Goal: Task Accomplishment & Management: Complete application form

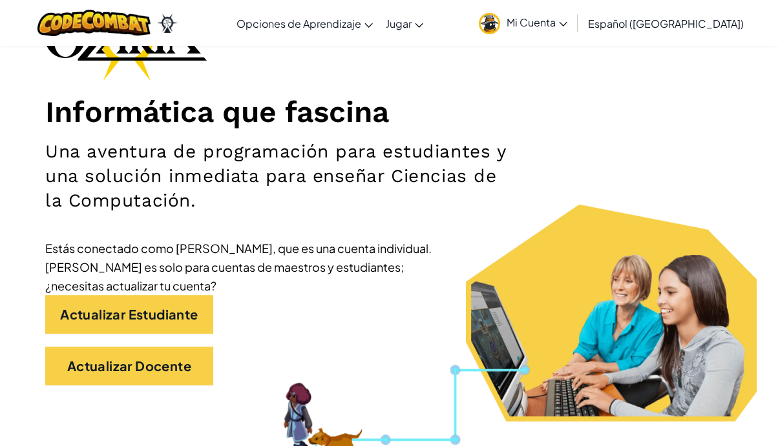
scroll to position [116, 0]
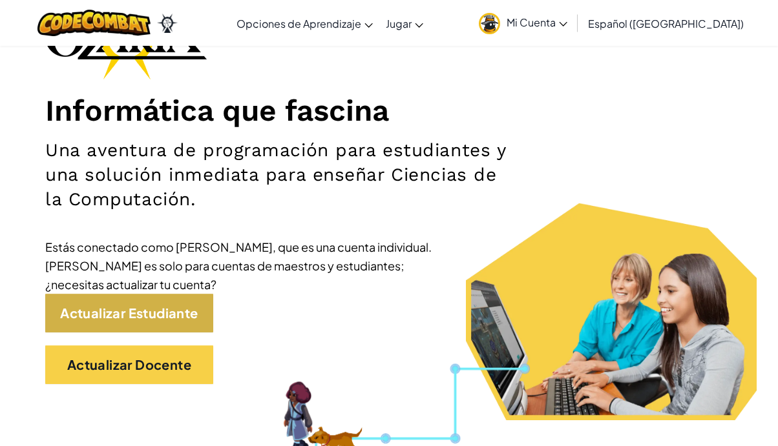
click at [198, 302] on link "Actualizar Estudiante" at bounding box center [129, 313] width 168 height 39
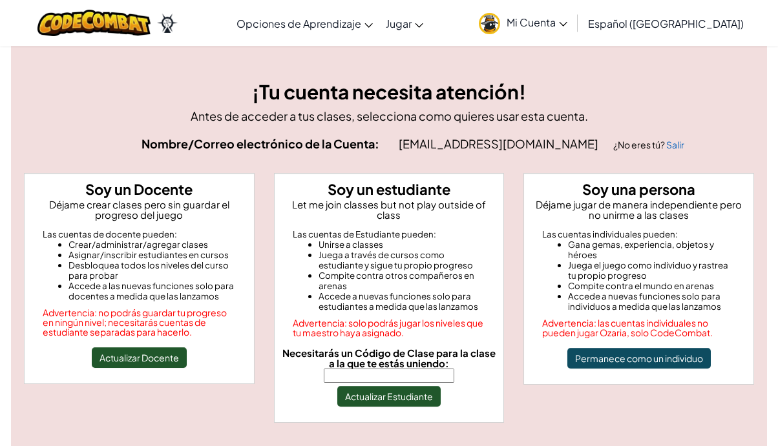
click at [340, 369] on input "Necesitarás un Código de Clase para la clase a la que te estás uniendo:" at bounding box center [389, 376] width 130 height 14
type input "ShipPaintMusic"
click at [390, 391] on button "Actualizar Estudiante" at bounding box center [388, 396] width 103 height 21
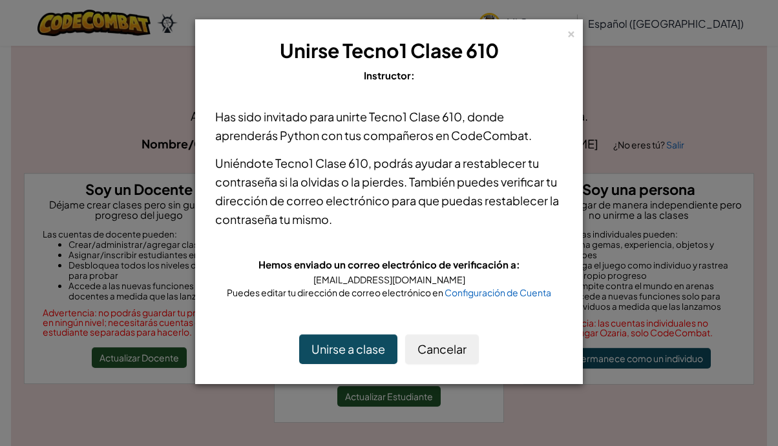
click at [373, 348] on button "Unirse a clase" at bounding box center [348, 350] width 98 height 30
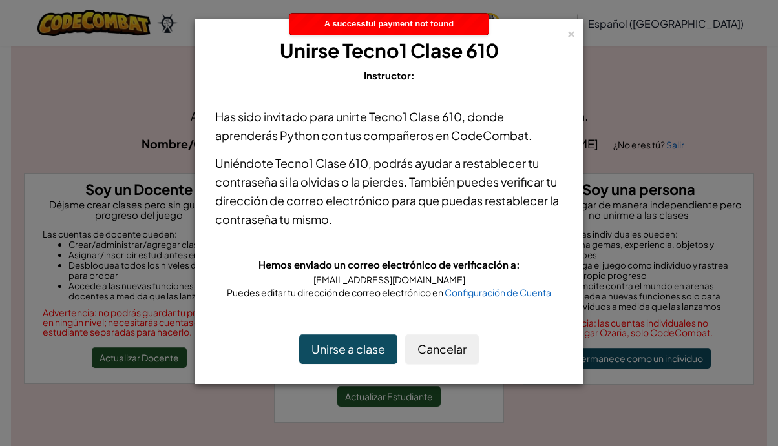
click at [373, 337] on button "Unirse a clase" at bounding box center [348, 350] width 98 height 30
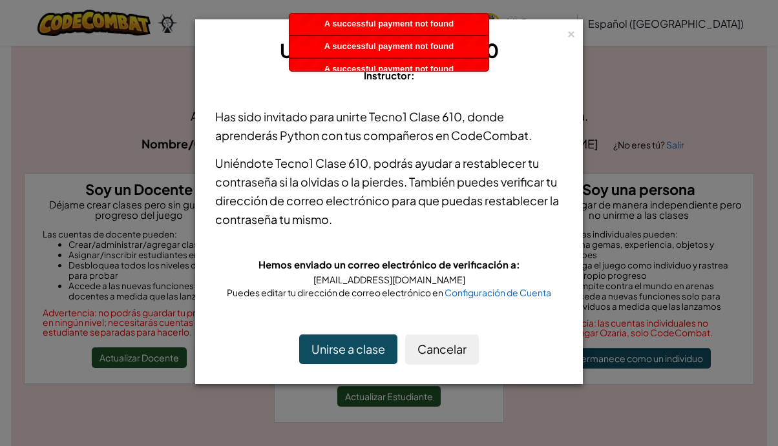
click at [373, 337] on button "Unirse a clase" at bounding box center [348, 350] width 98 height 30
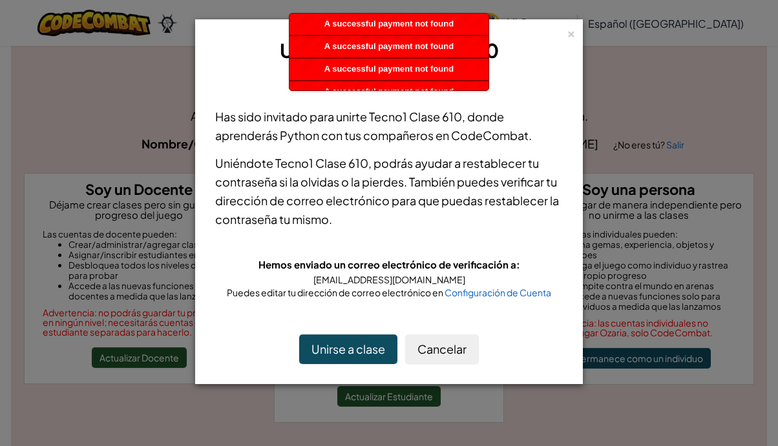
click at [373, 337] on button "Unirse a clase" at bounding box center [348, 350] width 98 height 30
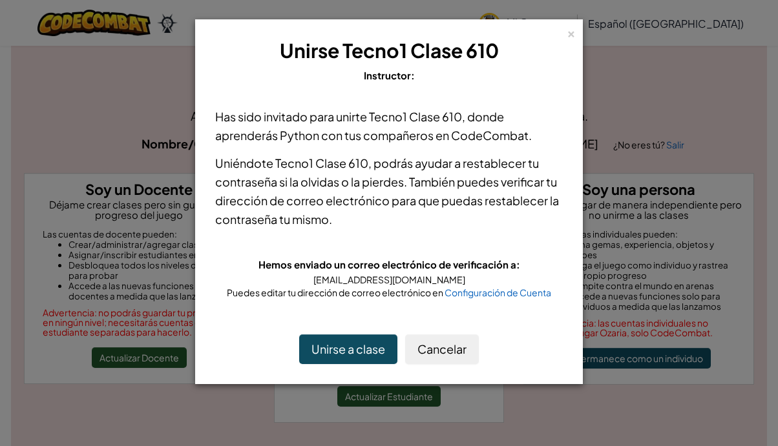
click at [367, 352] on button "Unirse a clase" at bounding box center [348, 350] width 98 height 30
click at [571, 30] on div "×" at bounding box center [570, 32] width 9 height 14
